Goal: Ask a question

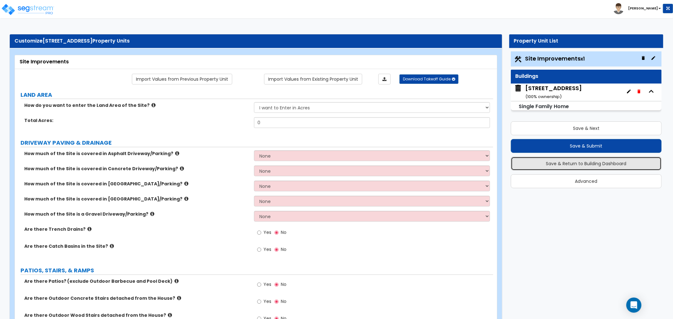
click at [568, 167] on button "Save & Return to Building Dashboard" at bounding box center [586, 164] width 151 height 14
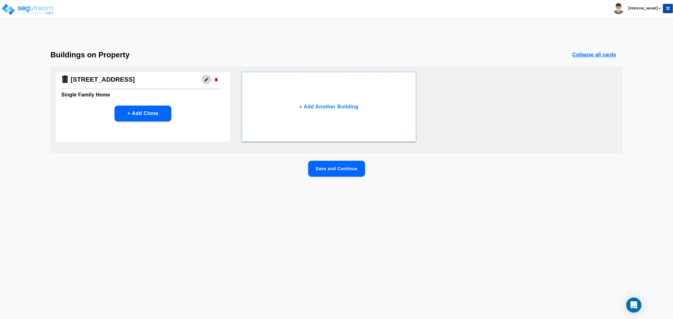
click at [204, 82] on button "button" at bounding box center [207, 80] width 10 height 10
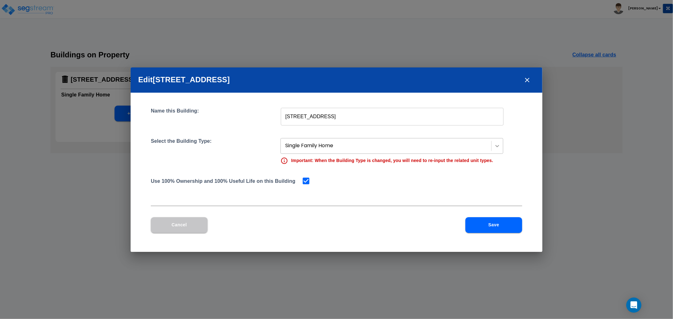
click at [501, 147] on div at bounding box center [497, 145] width 11 height 11
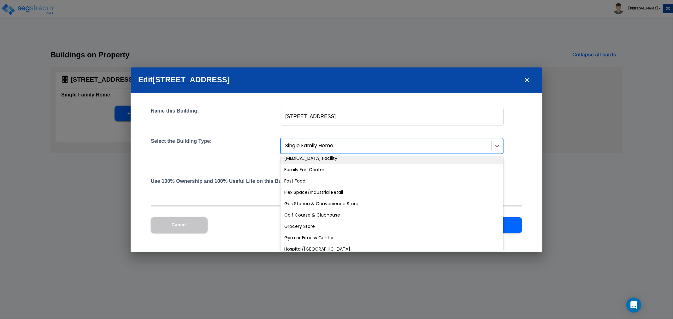
scroll to position [210, 0]
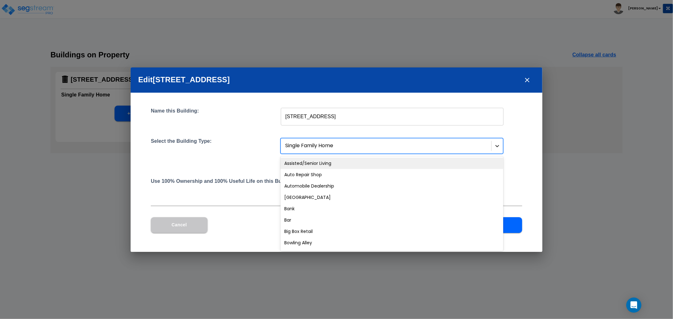
click at [501, 146] on div at bounding box center [497, 145] width 11 height 11
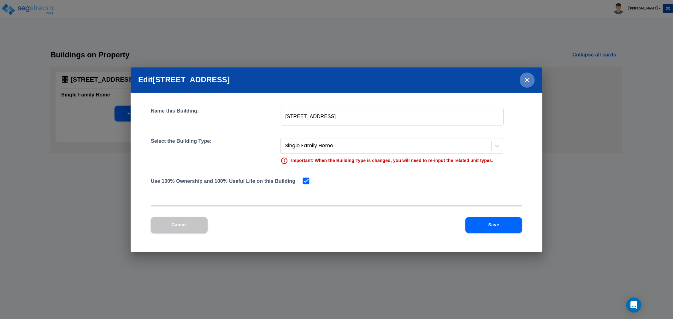
click at [529, 80] on icon "close" at bounding box center [528, 80] width 8 height 8
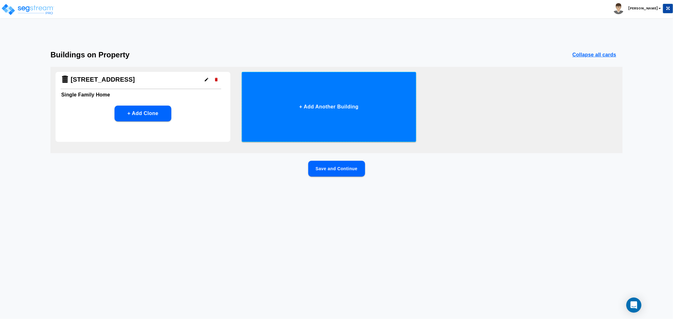
click at [348, 105] on button "+ Add Another Building" at bounding box center [329, 107] width 175 height 70
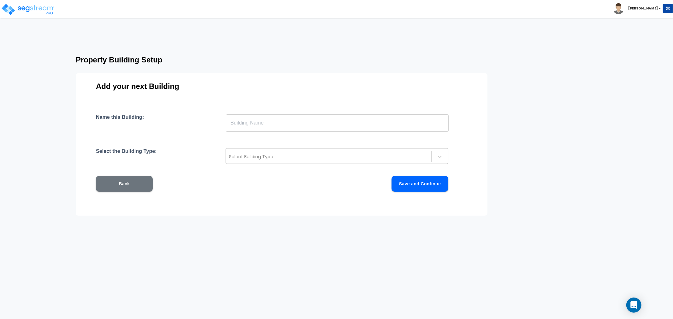
click at [429, 157] on div "Select Building Type" at bounding box center [329, 157] width 206 height 10
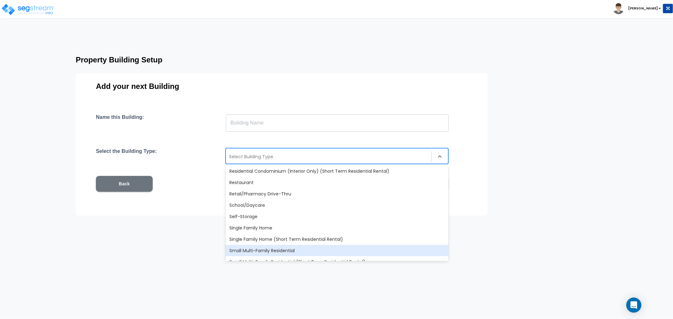
scroll to position [543, 0]
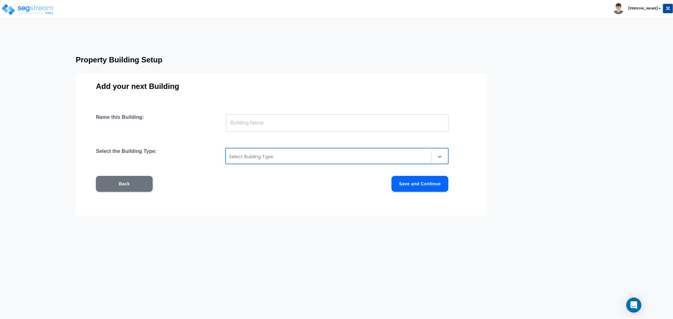
click at [525, 255] on html "Toggle navigation Asher x" at bounding box center [336, 130] width 673 height 261
click at [640, 308] on div "Open Intercom Messenger" at bounding box center [634, 305] width 17 height 17
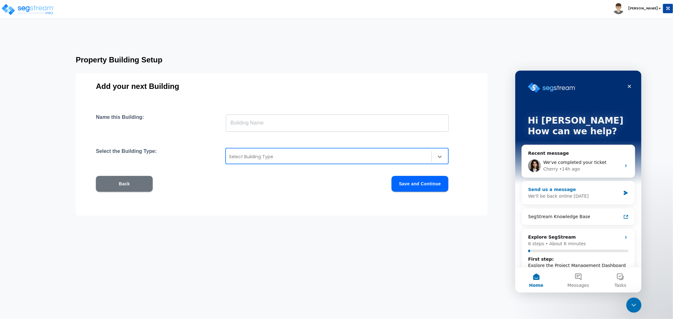
scroll to position [0, 0]
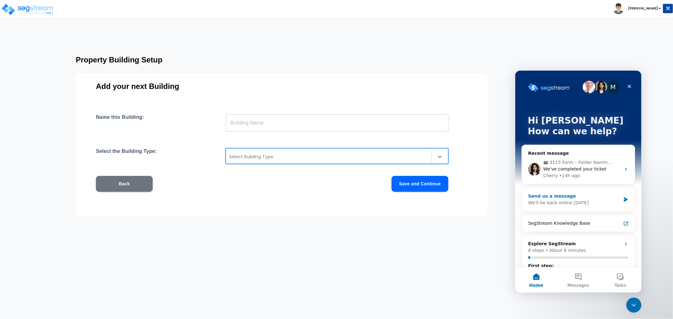
click at [584, 200] on div "We'll be back online [DATE]" at bounding box center [574, 203] width 92 height 7
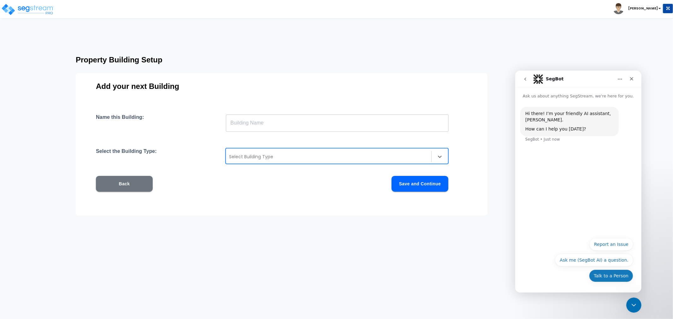
click at [614, 274] on button "Talk to a Person" at bounding box center [611, 276] width 44 height 13
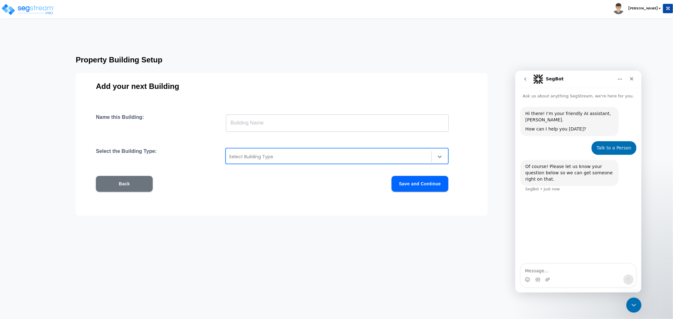
click at [541, 270] on textarea "Message…" at bounding box center [579, 269] width 116 height 11
type textarea "Hi - How do we work on Mixed-Use Facilities. I cannot see option for that."
click at [624, 282] on button "Send a message…" at bounding box center [629, 280] width 10 height 10
click at [629, 79] on div "Close" at bounding box center [631, 78] width 11 height 11
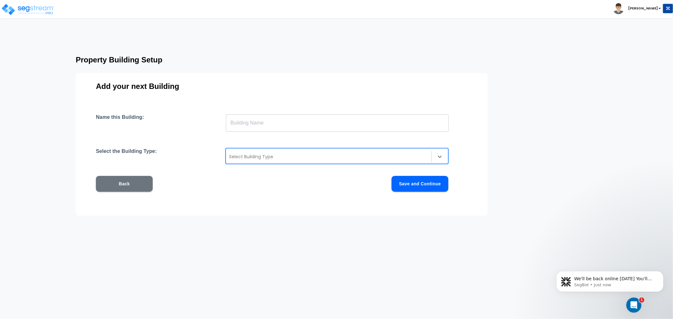
scroll to position [3, 0]
click at [635, 297] on div "Open Intercom Messenger" at bounding box center [633, 304] width 21 height 21
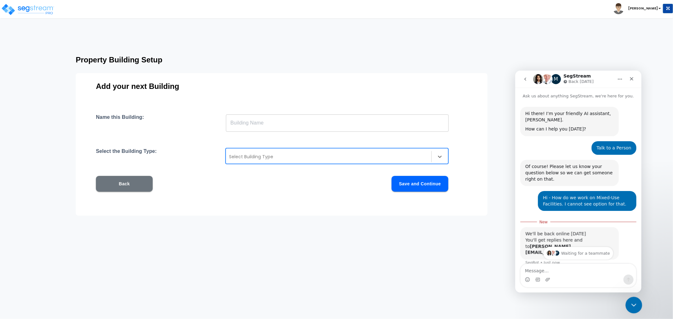
scroll to position [13, 0]
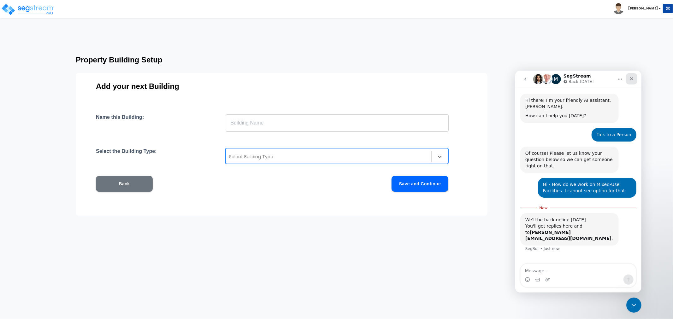
click at [628, 76] on div "Close" at bounding box center [631, 78] width 11 height 11
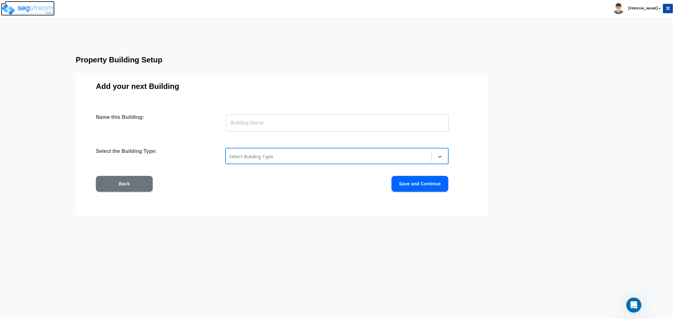
click at [35, 13] on img at bounding box center [28, 9] width 54 height 13
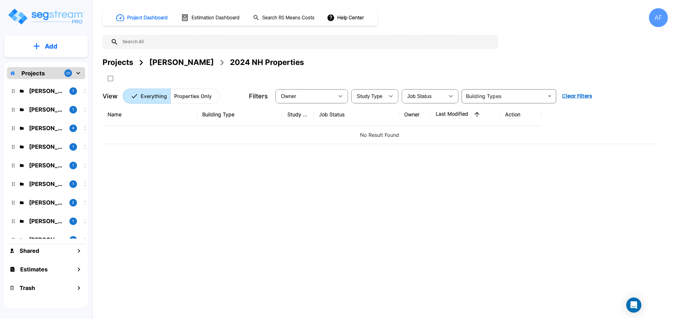
drag, startPoint x: 199, startPoint y: 169, endPoint x: 177, endPoint y: 133, distance: 42.6
click at [200, 169] on div "Name Building Type Study Type Job Status Owner Last Modified Action No Result F…" at bounding box center [380, 202] width 554 height 198
click at [671, 20] on div "Project Dashboard Estimation Dashboard Search RS Means Costs Help Center AF Pro…" at bounding box center [386, 159] width 576 height 319
click at [659, 19] on div "AF" at bounding box center [658, 17] width 19 height 19
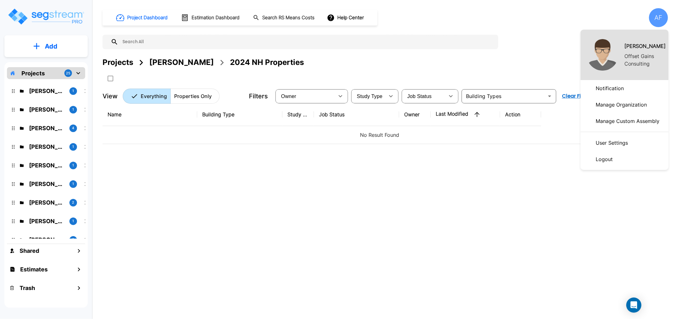
click at [659, 18] on div at bounding box center [336, 159] width 673 height 319
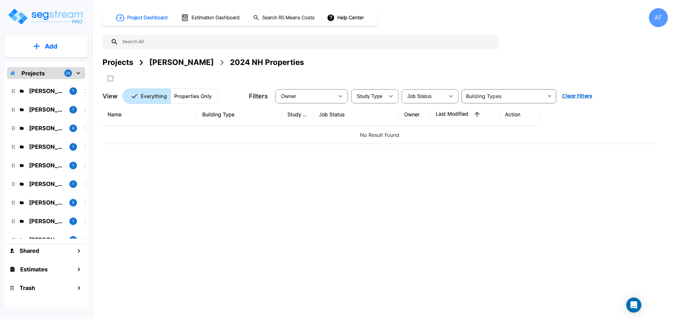
click at [658, 18] on div "AF" at bounding box center [658, 17] width 19 height 19
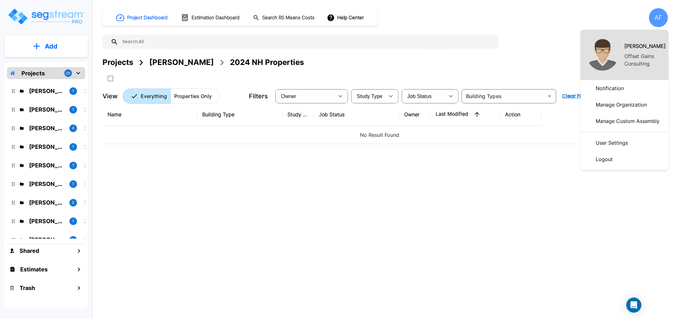
click at [288, 204] on div at bounding box center [336, 159] width 673 height 319
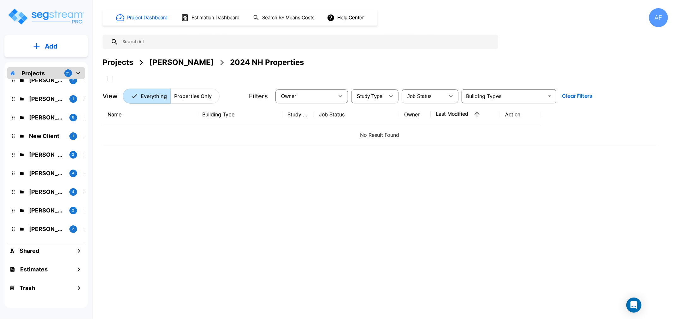
scroll to position [140, 0]
click at [660, 16] on div "AF" at bounding box center [658, 17] width 19 height 19
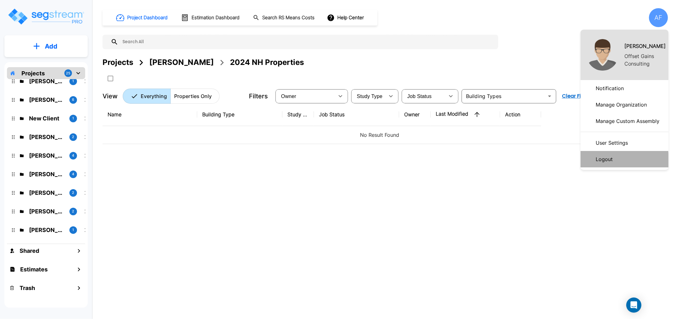
click at [612, 161] on p "Logout" at bounding box center [605, 159] width 22 height 13
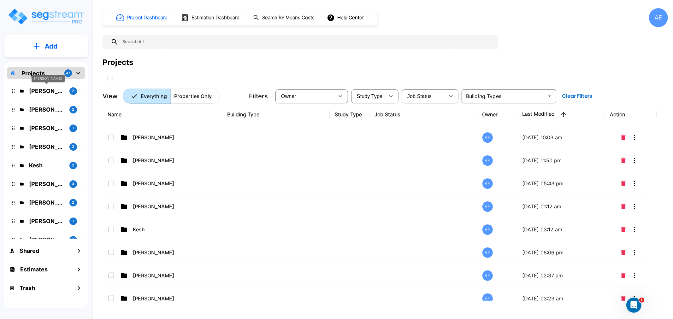
click at [46, 89] on p "Jay Hershowitz" at bounding box center [46, 91] width 35 height 9
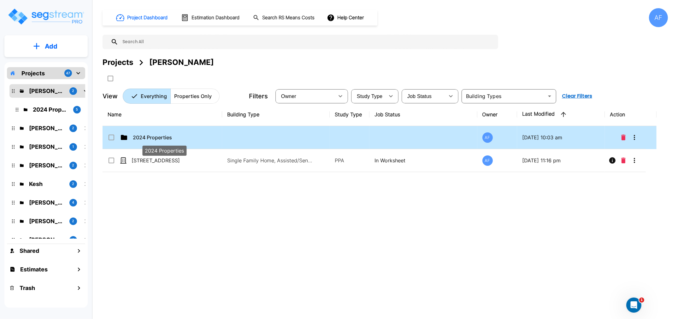
click at [153, 137] on p "2024 Properties" at bounding box center [164, 138] width 63 height 8
checkbox input "true"
click at [153, 137] on p "2024 Properties" at bounding box center [164, 138] width 63 height 8
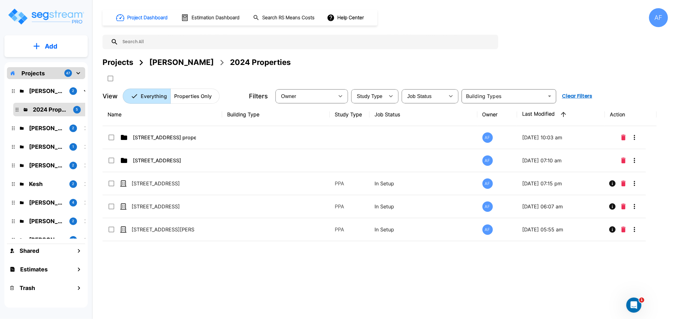
click at [171, 267] on div "Name Building Type Study Type Job Status Owner Last Modified Action 78 E Park A…" at bounding box center [380, 202] width 554 height 198
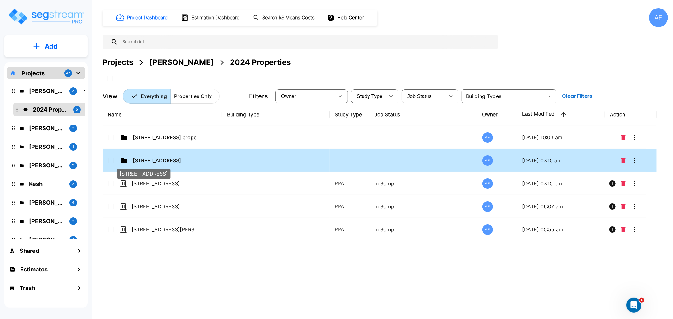
click at [152, 160] on p "[STREET_ADDRESS]" at bounding box center [164, 161] width 63 height 8
checkbox input "true"
click at [152, 160] on p "[STREET_ADDRESS]" at bounding box center [164, 161] width 63 height 8
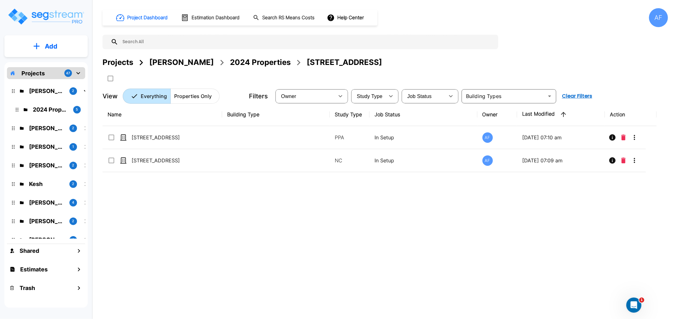
click at [173, 197] on div "Name Building Type Study Type Job Status Owner Last Modified Action 138 E Park …" at bounding box center [380, 202] width 554 height 198
click at [269, 204] on div "Name Building Type Study Type Job Status Owner Last Modified Action 138 E Park …" at bounding box center [380, 202] width 554 height 198
click at [157, 186] on div "Name Building Type Study Type Job Status Owner Last Modified Action 138 E Park …" at bounding box center [380, 202] width 554 height 198
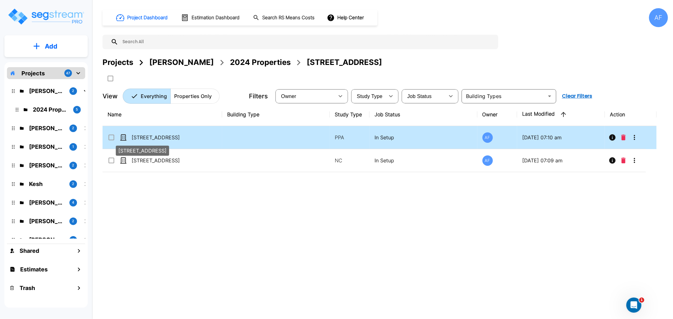
click at [152, 138] on p "[STREET_ADDRESS]" at bounding box center [163, 138] width 63 height 8
checkbox input "true"
click at [152, 138] on p "[STREET_ADDRESS]" at bounding box center [163, 138] width 63 height 8
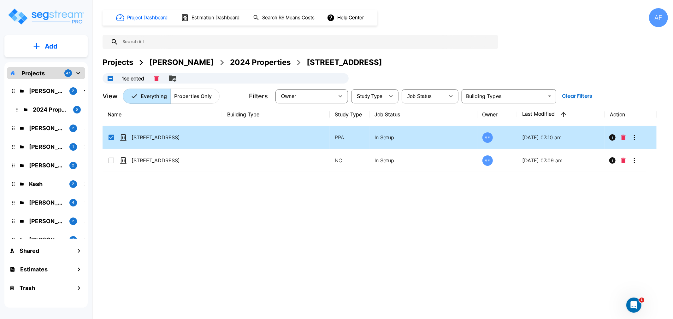
click at [164, 210] on div "Name Building Type Study Type Job Status Owner Last Modified Action 138 E Park …" at bounding box center [380, 202] width 554 height 198
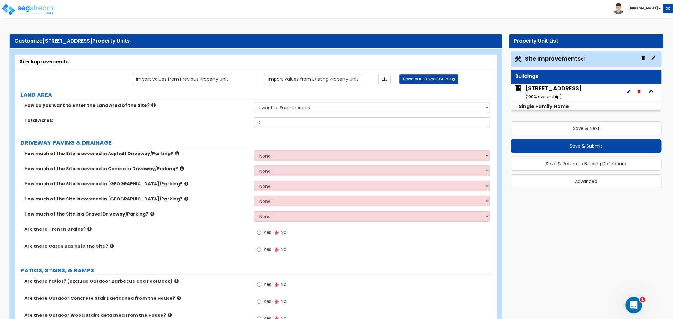
click at [637, 305] on div "Open Intercom Messenger" at bounding box center [633, 304] width 21 height 21
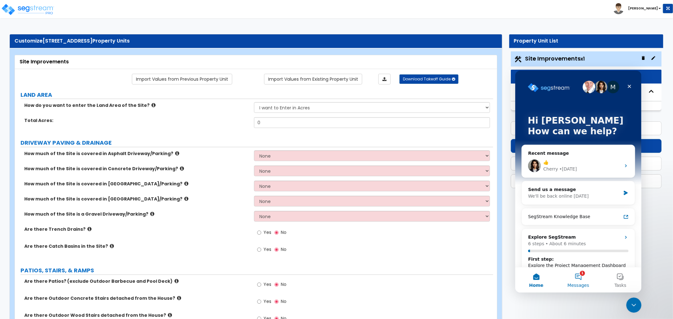
click at [585, 277] on button "1 Messages" at bounding box center [578, 279] width 42 height 25
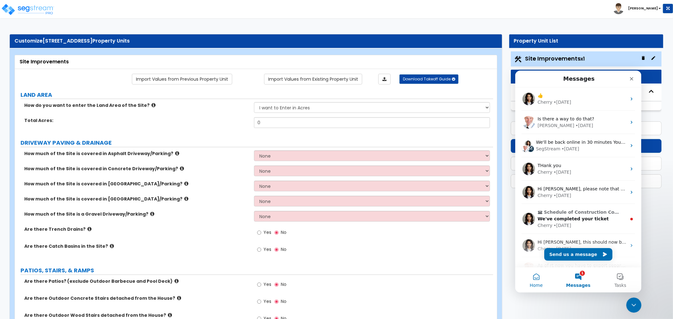
click at [537, 273] on button "Home" at bounding box center [536, 279] width 42 height 25
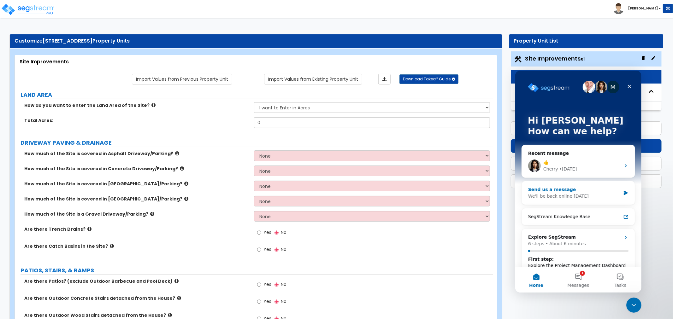
click at [577, 191] on div "Send us a message" at bounding box center [574, 189] width 92 height 7
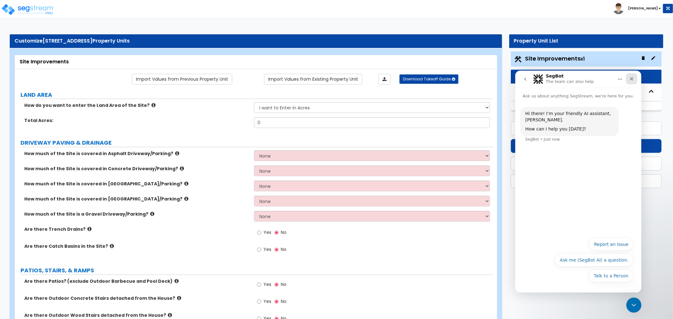
click at [631, 77] on icon "Close" at bounding box center [631, 78] width 5 height 5
